Goal: Find specific page/section: Find specific page/section

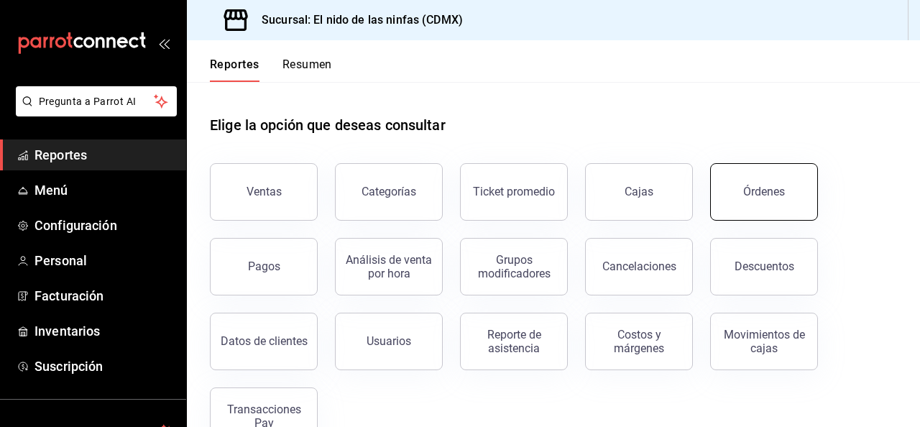
click at [738, 183] on button "Órdenes" at bounding box center [764, 192] width 108 height 58
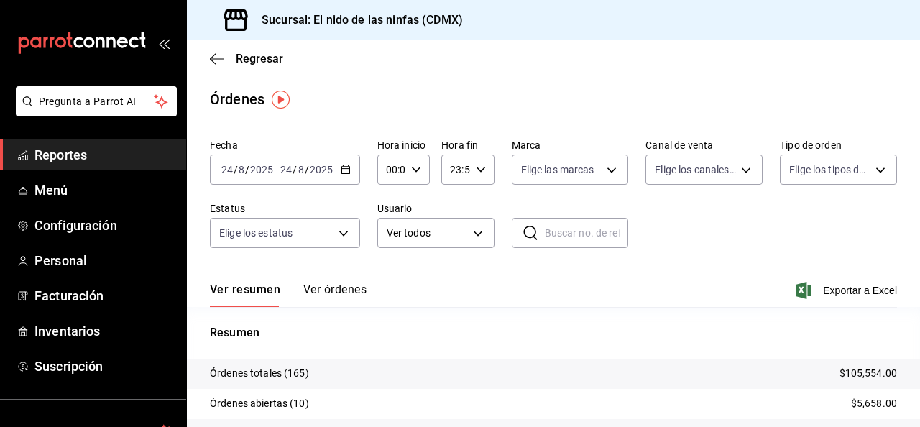
click at [79, 159] on span "Reportes" at bounding box center [105, 154] width 140 height 19
